Goal: Transaction & Acquisition: Subscribe to service/newsletter

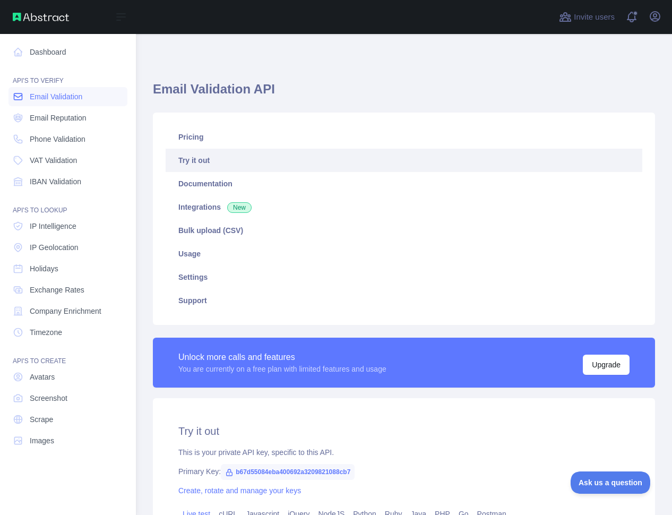
click at [72, 99] on span "Email Validation" at bounding box center [56, 96] width 53 height 11
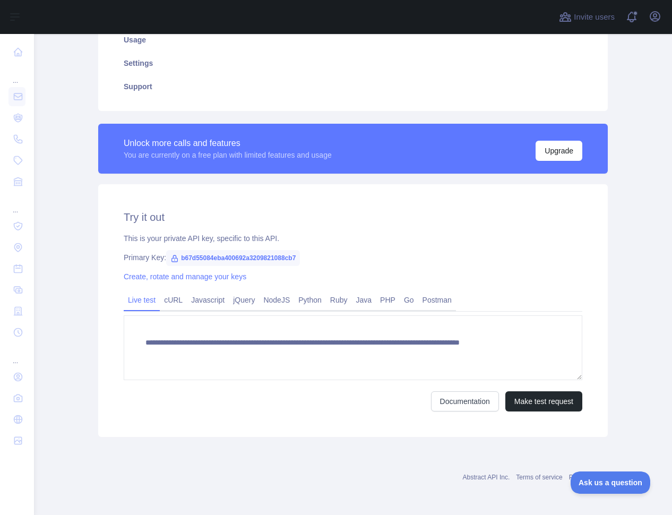
scroll to position [214, 0]
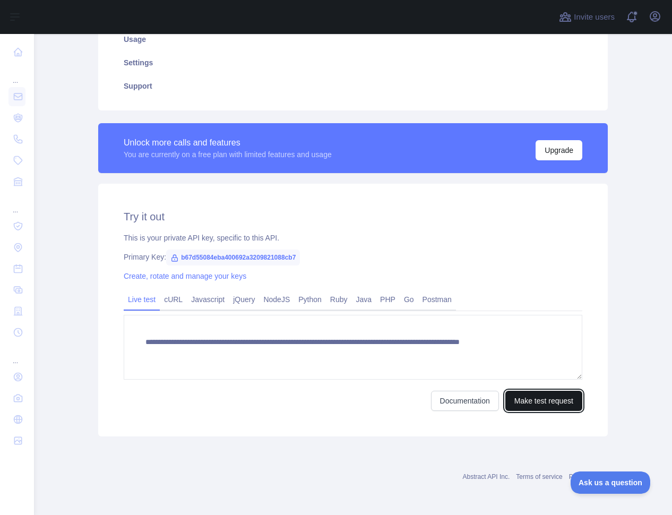
click at [529, 400] on button "Make test request" at bounding box center [543, 401] width 77 height 20
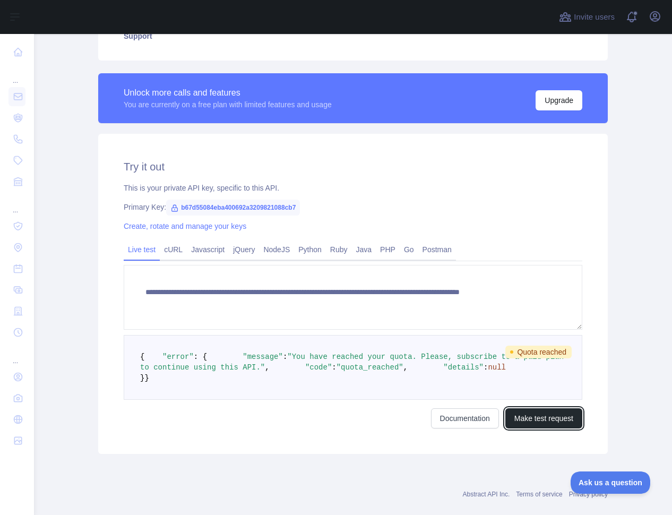
scroll to position [267, 0]
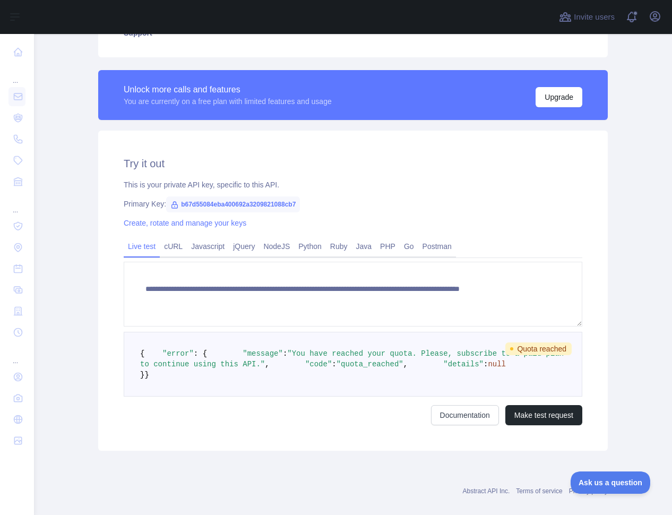
click at [551, 348] on span "Quota reached" at bounding box center [538, 348] width 66 height 13
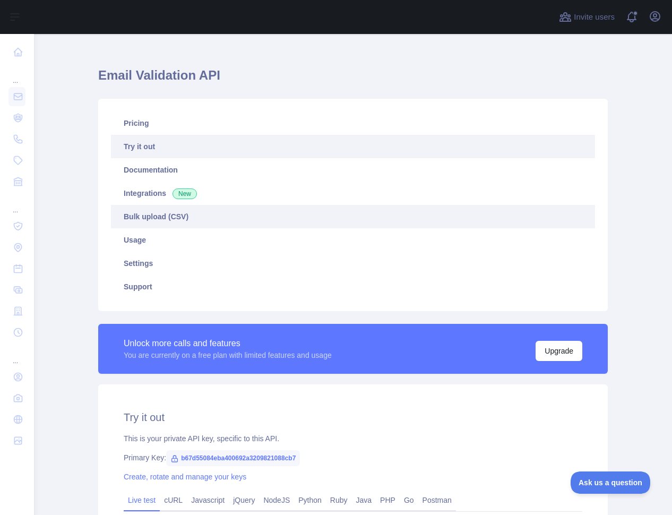
scroll to position [0, 0]
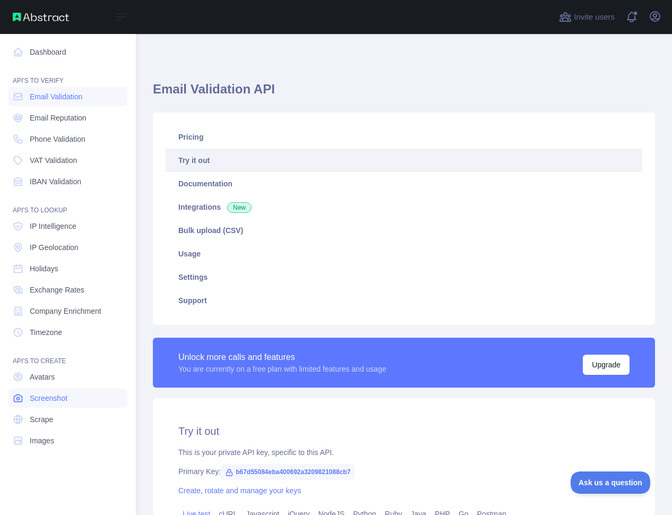
click at [56, 396] on span "Screenshot" at bounding box center [49, 398] width 38 height 11
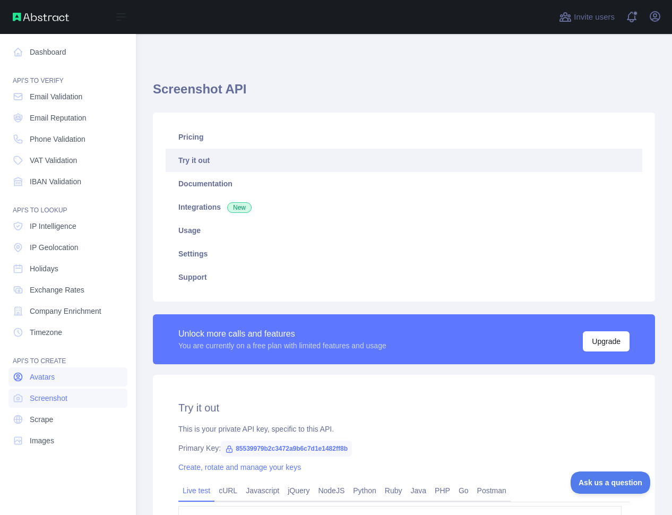
click at [57, 380] on link "Avatars" at bounding box center [67, 376] width 119 height 19
click at [50, 418] on span "Scrape" at bounding box center [41, 419] width 23 height 11
click at [47, 434] on link "Images" at bounding box center [67, 440] width 119 height 19
click at [55, 382] on link "Avatars" at bounding box center [67, 376] width 119 height 19
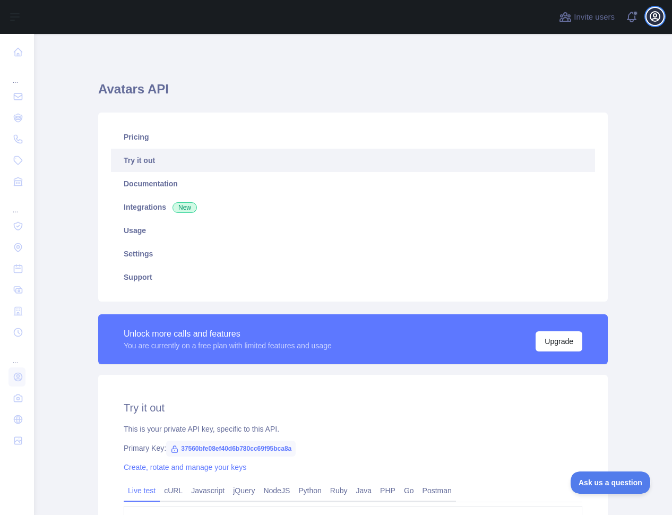
click at [652, 19] on icon "button" at bounding box center [655, 17] width 10 height 10
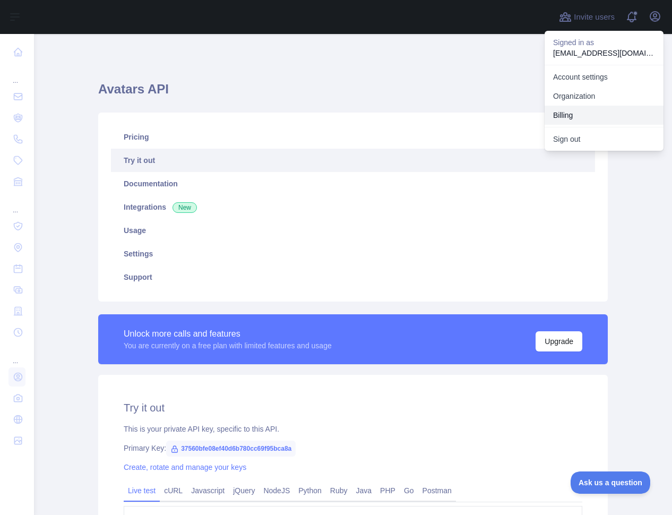
click at [575, 112] on button "Billing" at bounding box center [603, 115] width 119 height 19
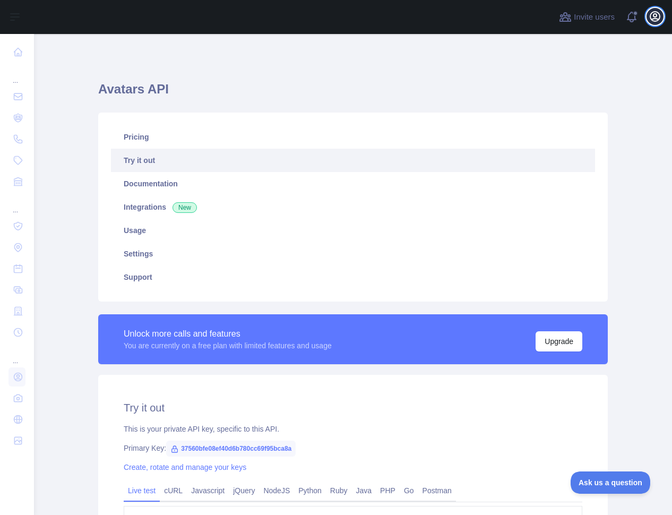
click at [653, 16] on icon "button" at bounding box center [655, 16] width 13 height 13
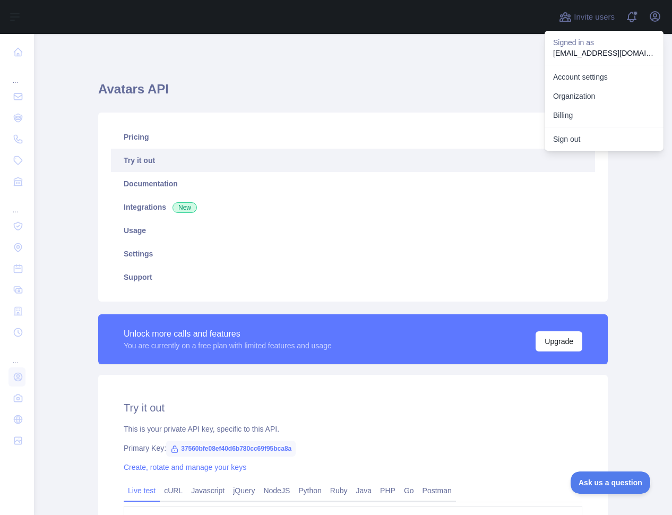
click at [349, 49] on div "**********" at bounding box center [352, 370] width 543 height 672
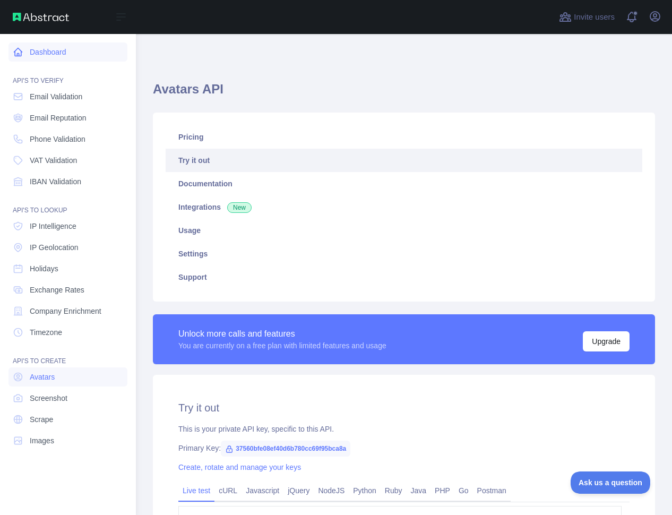
click at [63, 55] on link "Dashboard" at bounding box center [67, 51] width 119 height 19
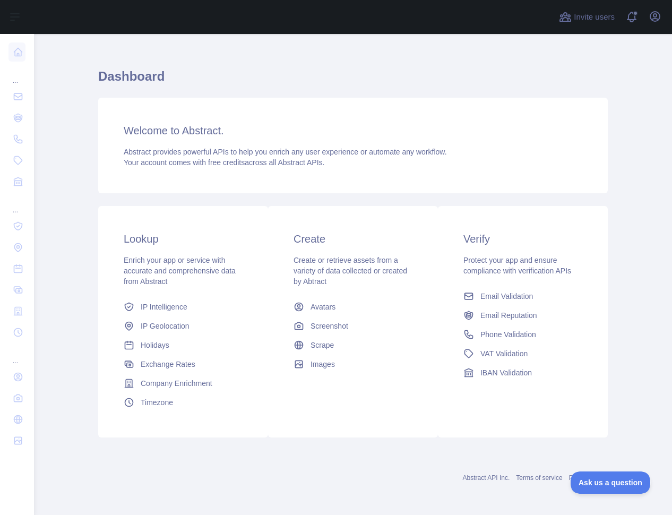
scroll to position [14, 0]
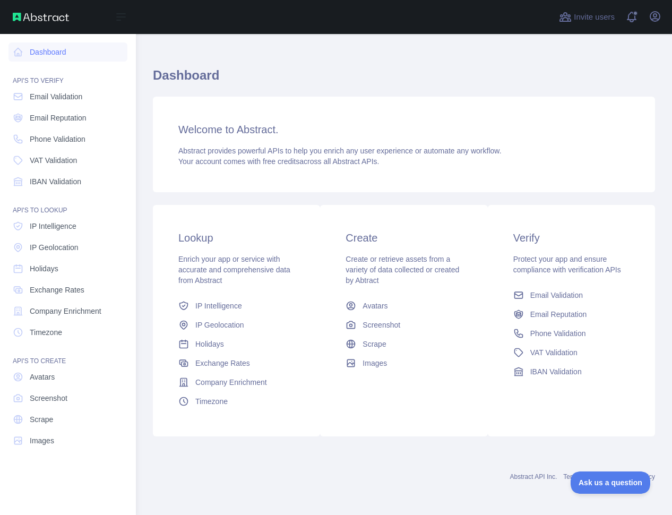
click at [50, 16] on img at bounding box center [41, 17] width 56 height 8
click at [58, 98] on span "Email Validation" at bounding box center [56, 96] width 53 height 11
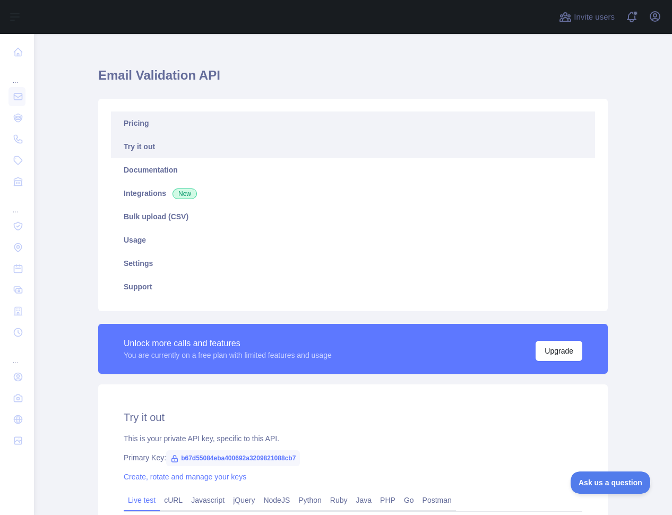
click at [144, 126] on link "Pricing" at bounding box center [353, 122] width 484 height 23
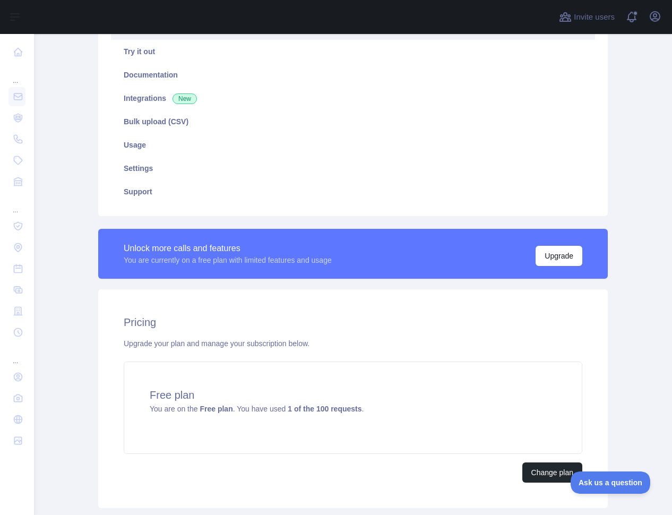
scroll to position [180, 0]
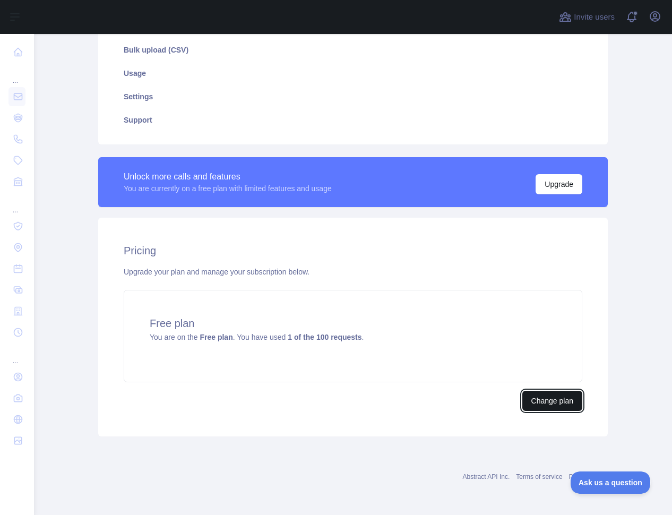
click at [537, 397] on button "Change plan" at bounding box center [552, 401] width 60 height 20
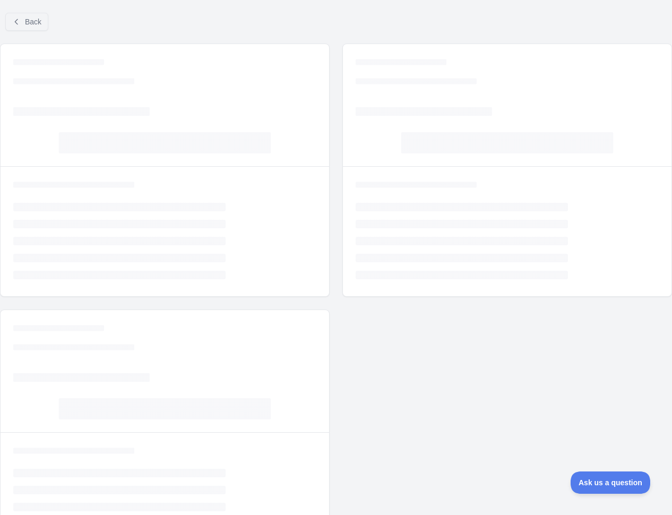
scroll to position [13, 0]
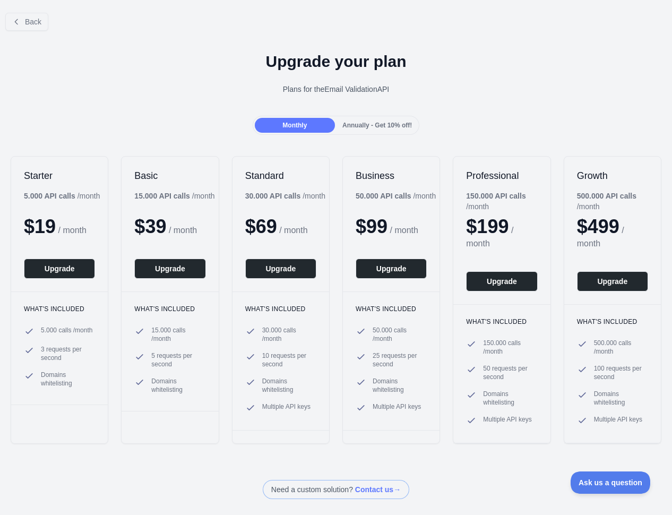
click at [184, 116] on div "Monthly Annually - Get 10% off!" at bounding box center [336, 125] width 672 height 19
click at [369, 119] on div "Annually - Get 10% off!" at bounding box center [377, 125] width 80 height 15
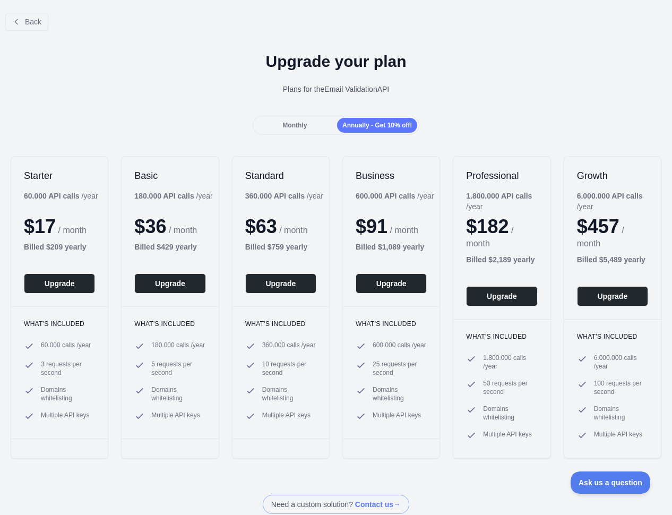
click at [295, 122] on span "Monthly" at bounding box center [294, 125] width 24 height 7
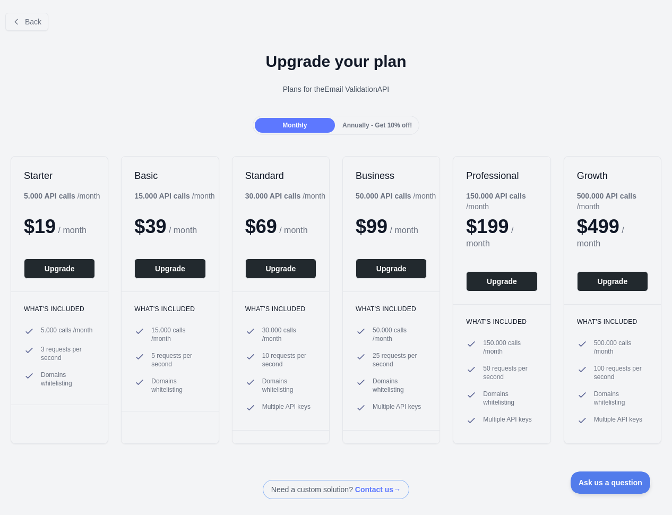
click at [368, 122] on span "Annually - Get 10% off!" at bounding box center [377, 125] width 70 height 7
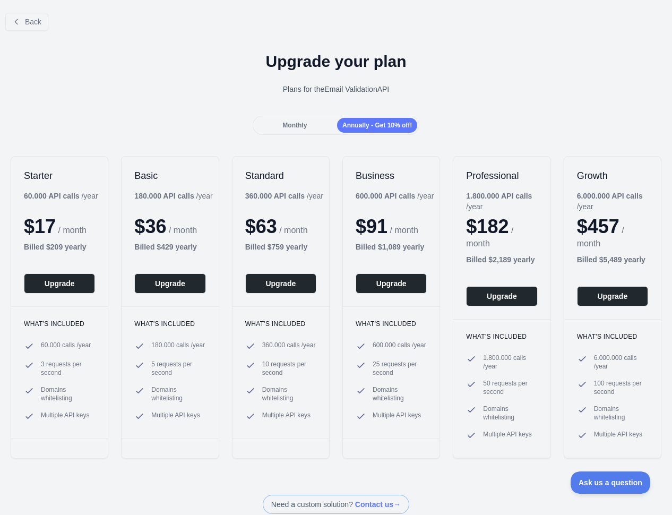
click at [301, 120] on div "Monthly" at bounding box center [295, 125] width 80 height 15
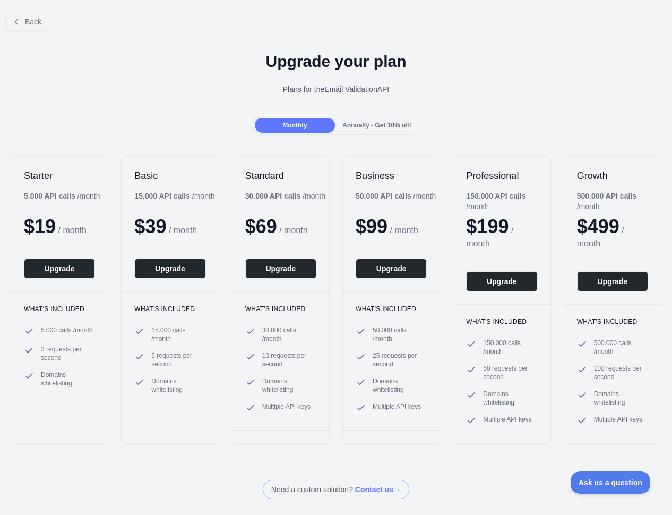
click at [357, 122] on span "Annually - Get 10% off!" at bounding box center [377, 125] width 70 height 7
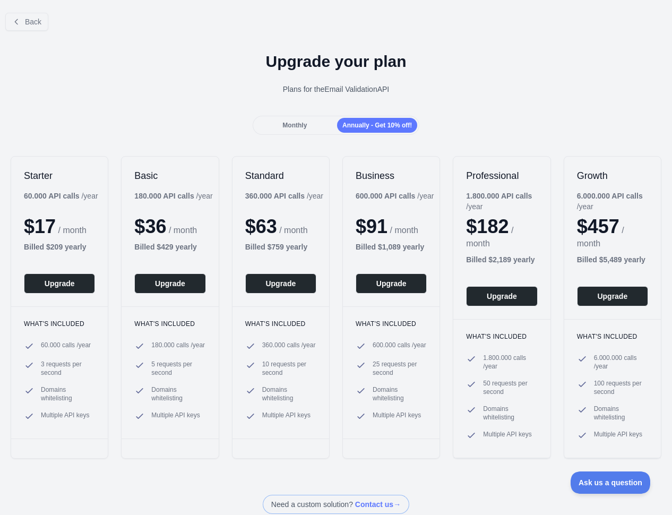
click at [301, 122] on span "Monthly" at bounding box center [294, 125] width 24 height 7
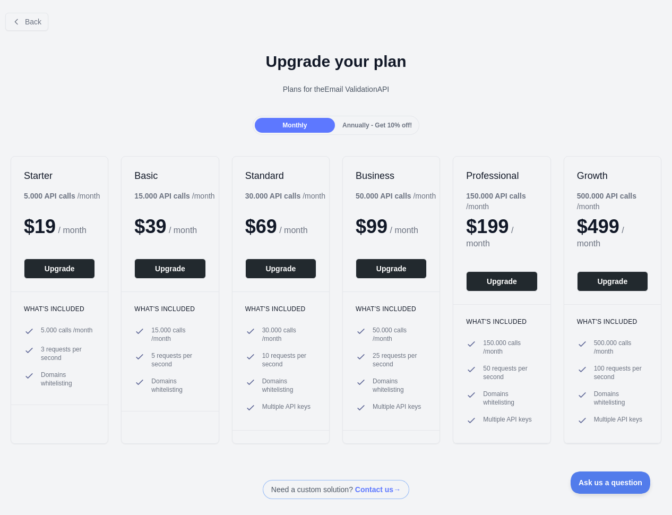
click at [346, 122] on span "Annually - Get 10% off!" at bounding box center [377, 125] width 70 height 7
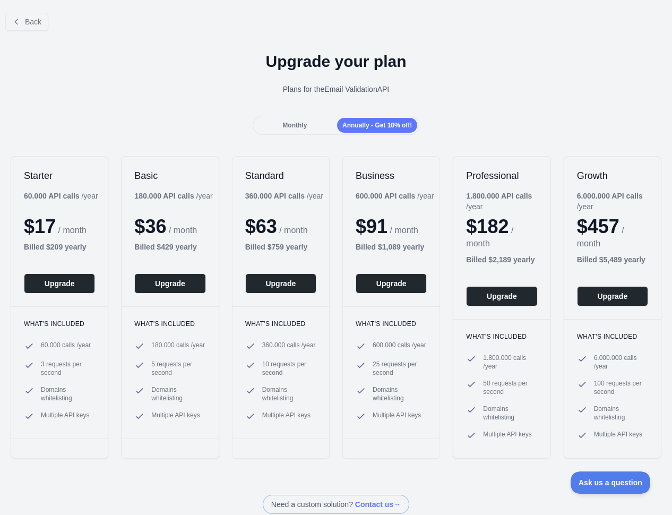
click at [301, 122] on span "Monthly" at bounding box center [294, 125] width 24 height 7
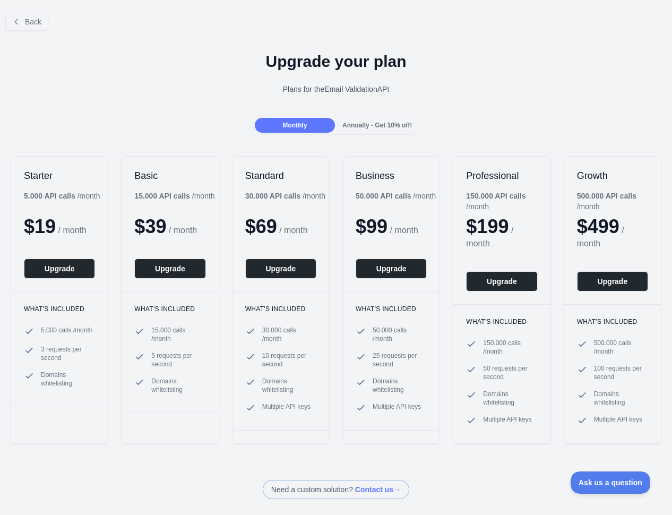
click at [166, 117] on div "Monthly Annually - Get 10% off!" at bounding box center [336, 125] width 672 height 19
